Goal: Transaction & Acquisition: Purchase product/service

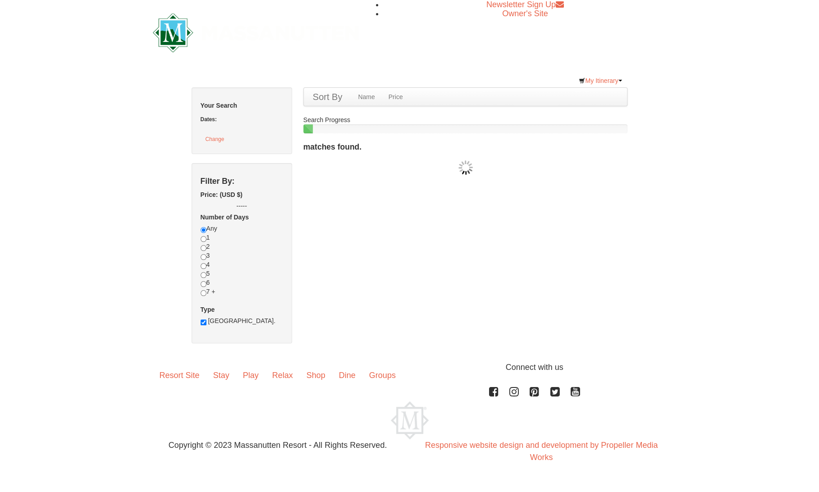
checkbox input "true"
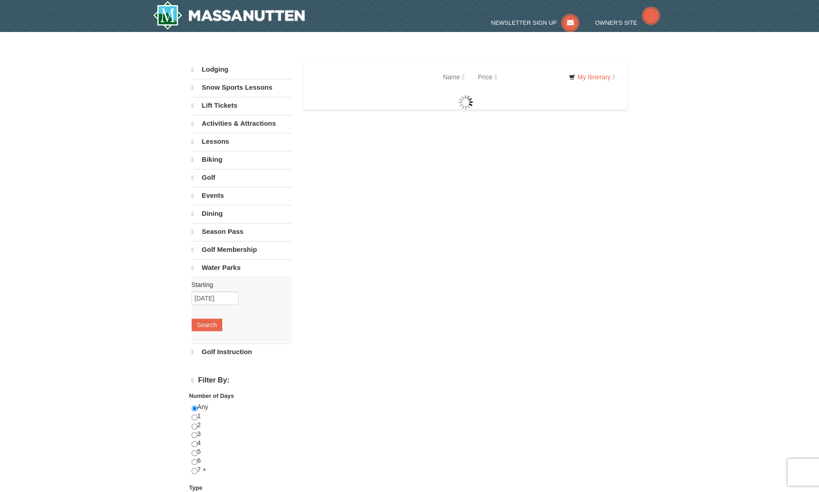
select select "10"
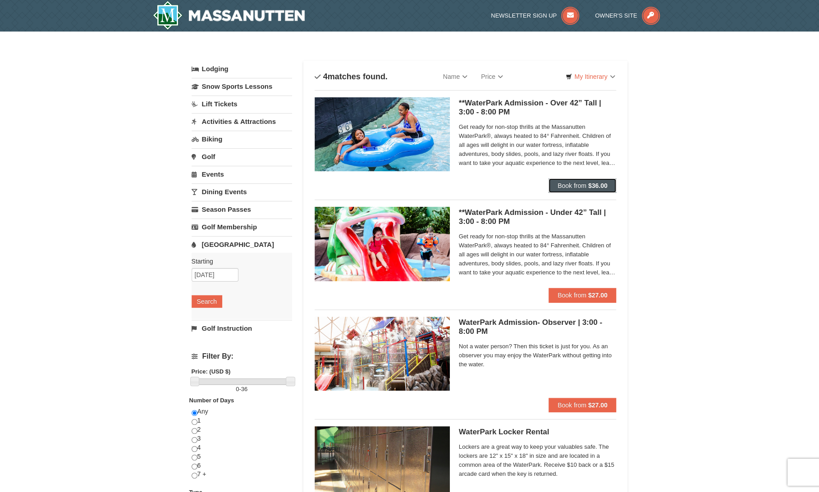
click at [586, 187] on button "Book from $36.00" at bounding box center [582, 185] width 68 height 14
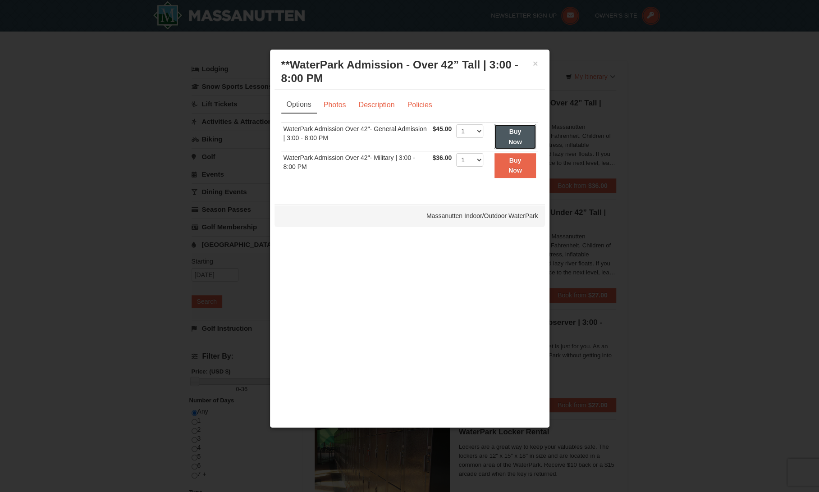
click at [514, 128] on strong "Buy Now" at bounding box center [515, 136] width 14 height 17
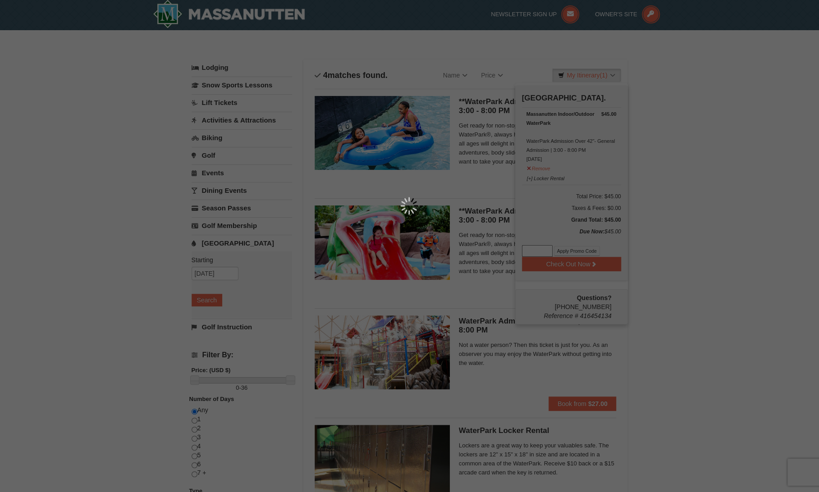
scroll to position [2, 0]
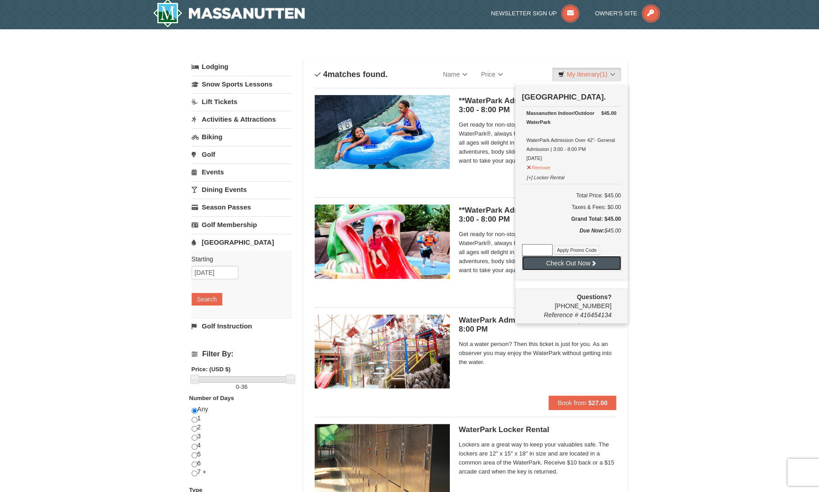
click at [580, 264] on button "Check Out Now" at bounding box center [571, 263] width 99 height 14
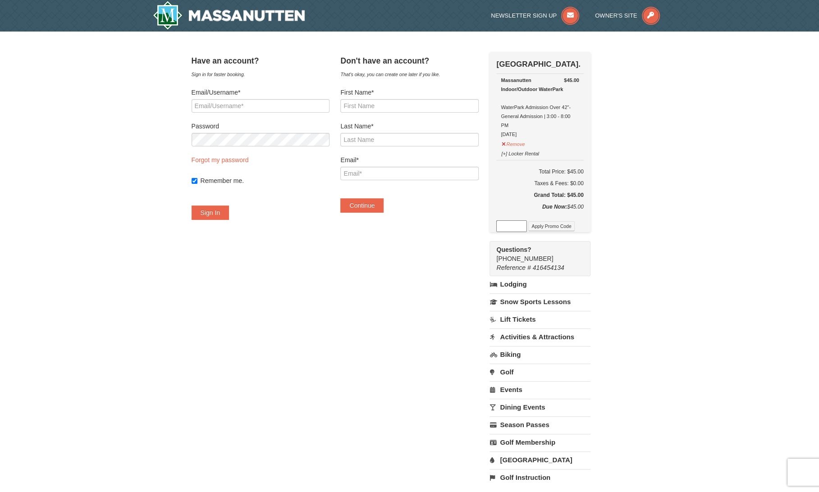
drag, startPoint x: 548, startPoint y: 183, endPoint x: 654, endPoint y: 191, distance: 106.6
click at [583, 178] on td "Total Price: $45.00 Taxes & Fees: $0.00 Grand Total: $45.00" at bounding box center [539, 181] width 87 height 42
click at [654, 191] on div "× Have an account? Sign in for faster booking. Email/Username* Password Forgot …" at bounding box center [409, 274] width 819 height 484
